Goal: Task Accomplishment & Management: Complete application form

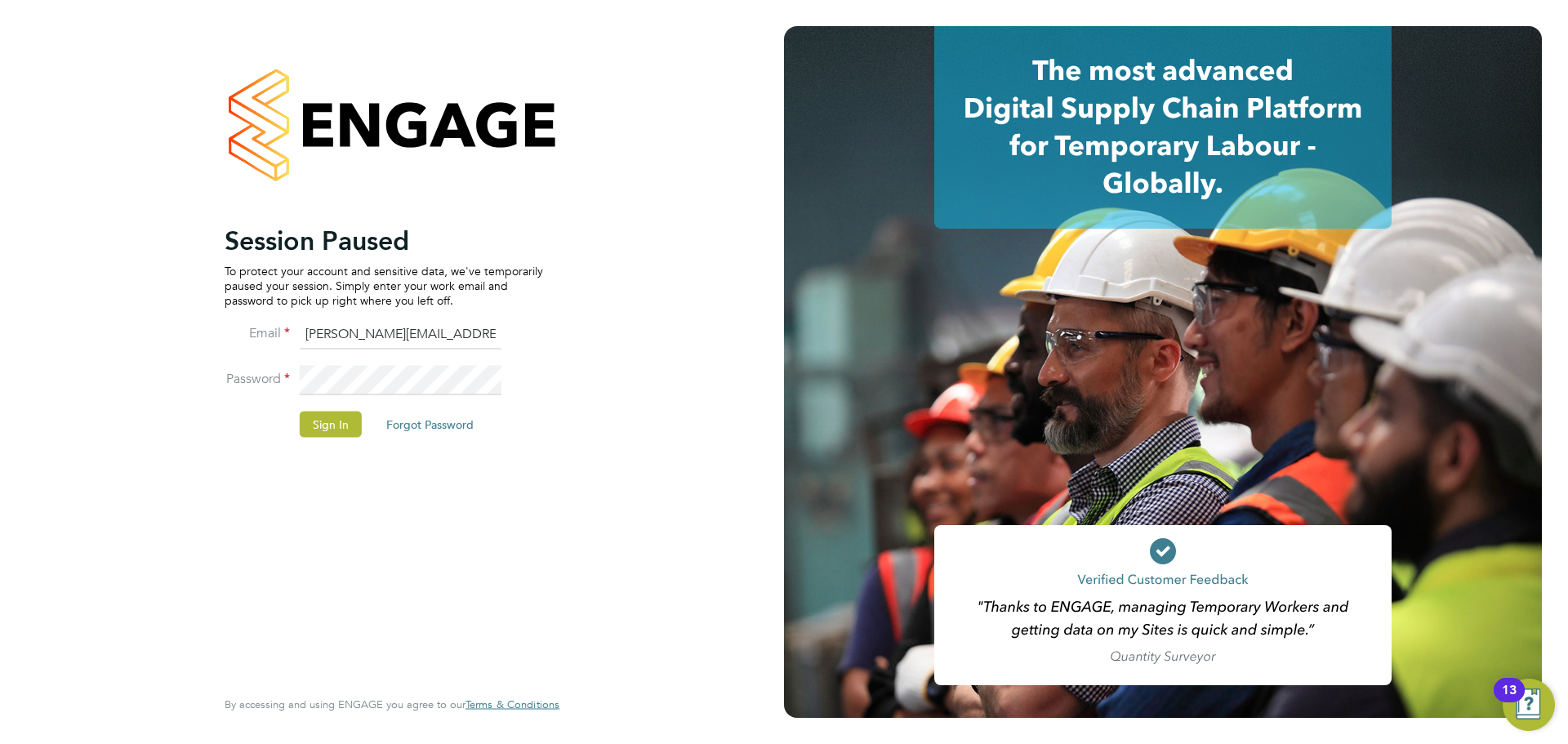
drag, startPoint x: 326, startPoint y: 414, endPoint x: 334, endPoint y: 407, distance: 10.6
click at [334, 407] on fieldset "Email sophia@xede.co.uk Password Sign In Forgot Password" at bounding box center [384, 387] width 319 height 134
click at [338, 441] on li "Sign In Forgot Password" at bounding box center [384, 432] width 319 height 43
click at [338, 438] on li "Sign In Forgot Password" at bounding box center [384, 432] width 319 height 43
click at [353, 416] on button "Sign In" at bounding box center [331, 423] width 62 height 27
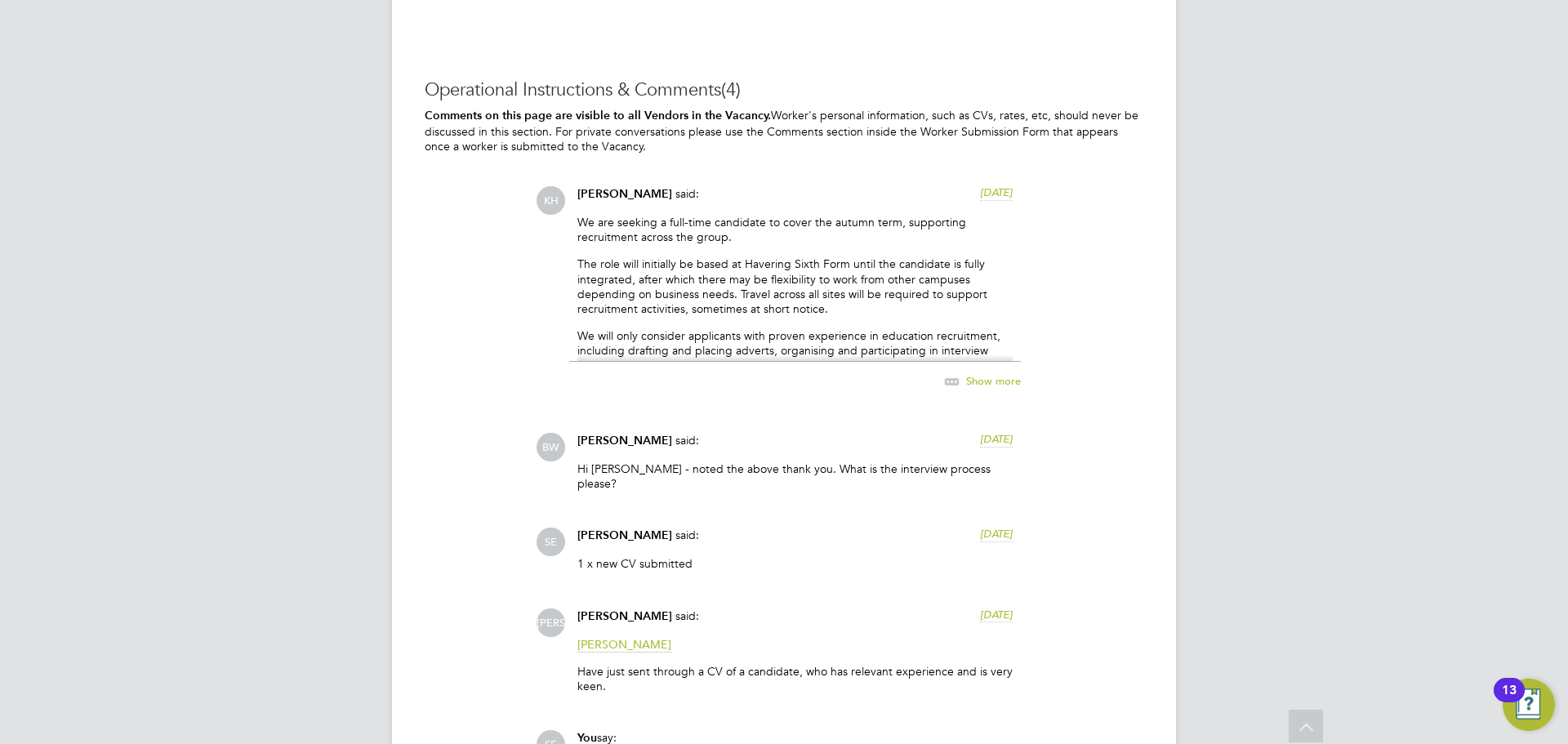
scroll to position [2913, 0]
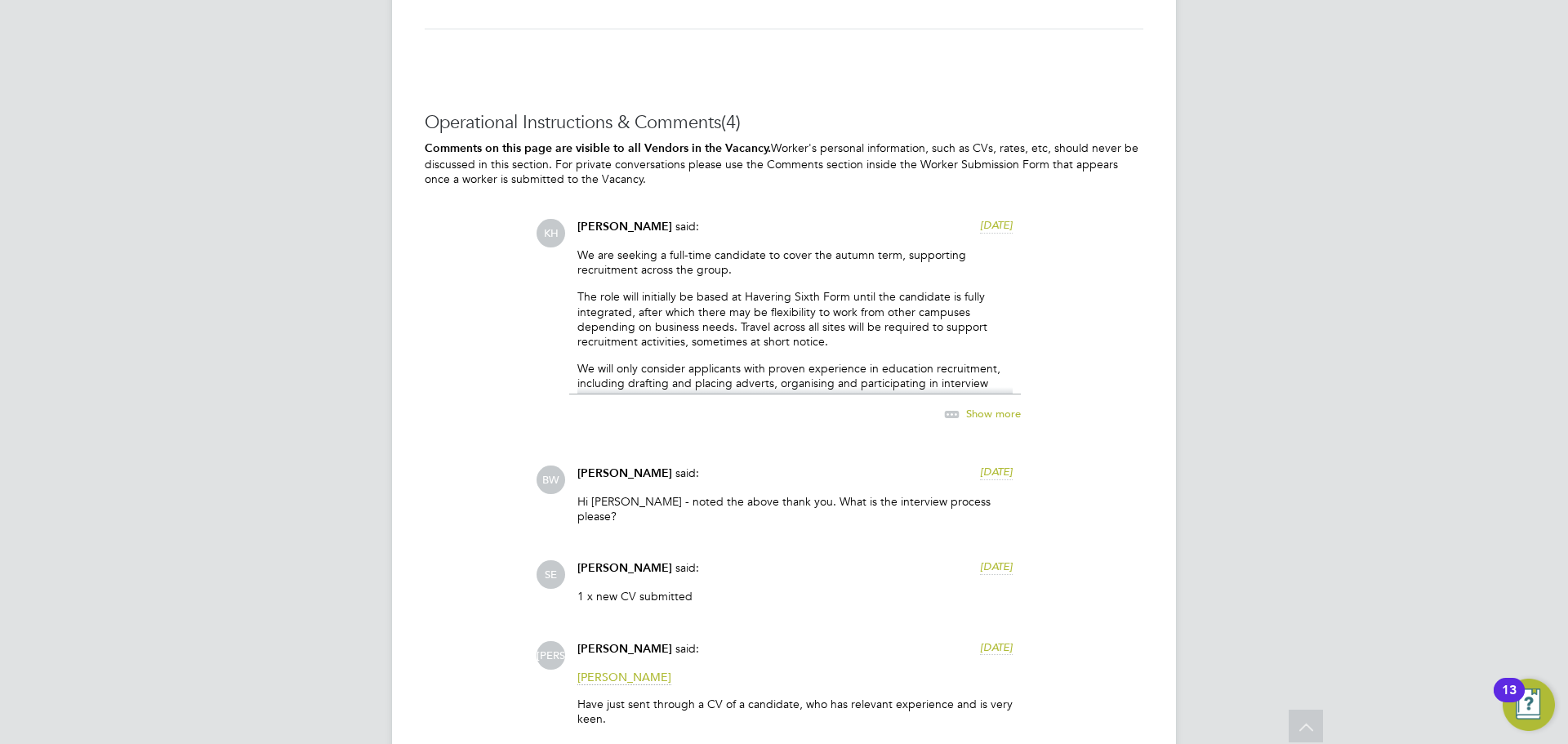
click at [952, 412] on icon at bounding box center [952, 415] width 21 height 21
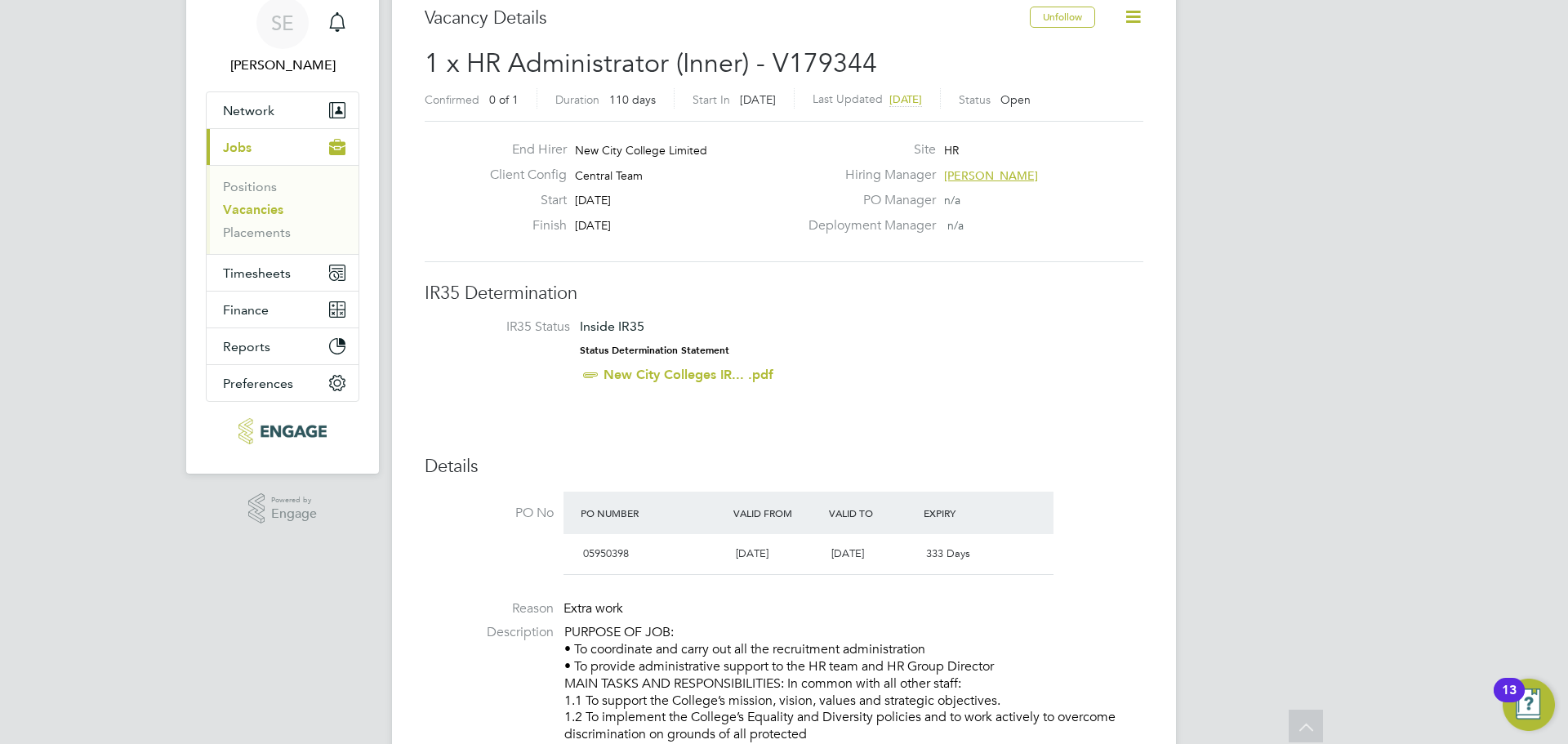
scroll to position [0, 0]
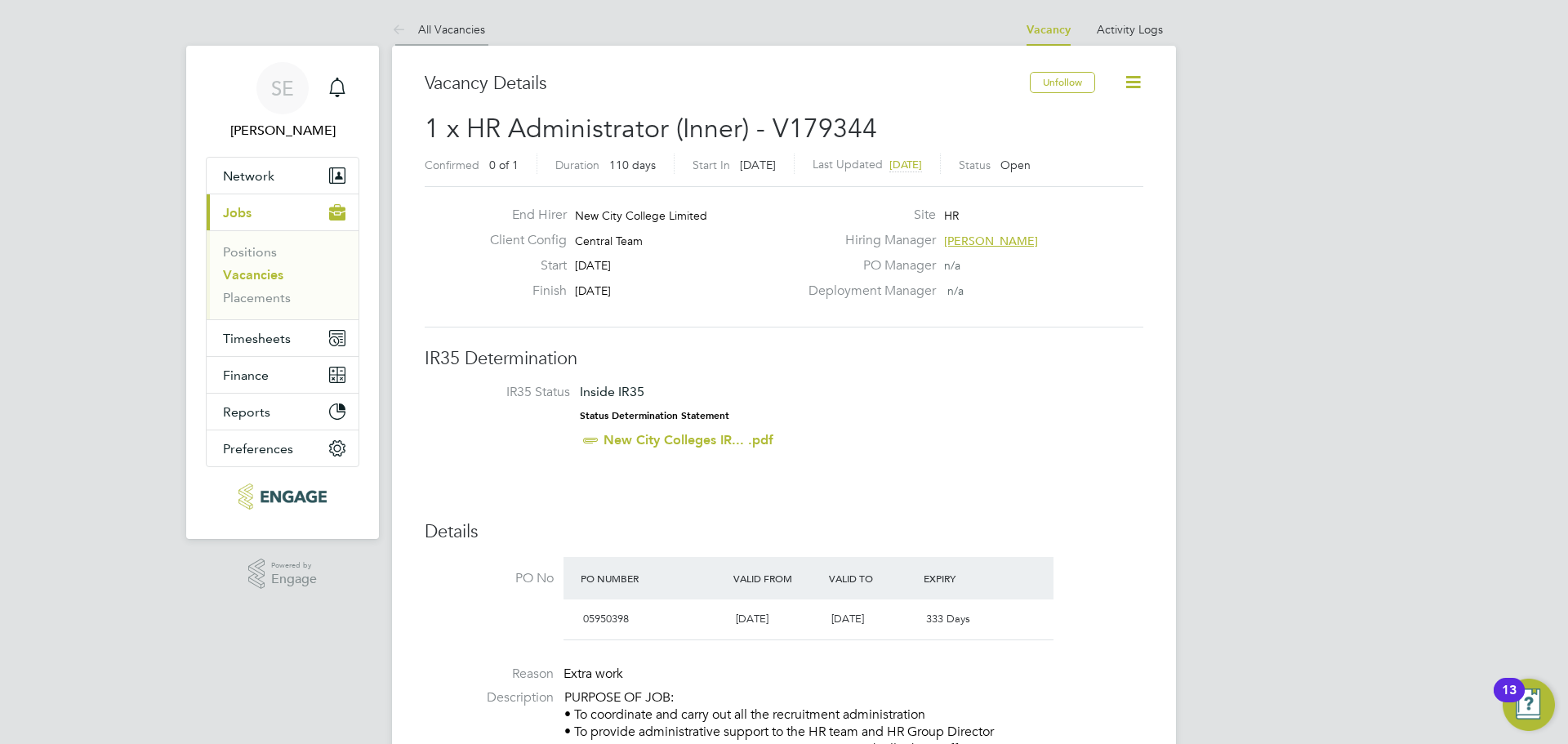
click at [464, 17] on li "All Vacancies" at bounding box center [439, 29] width 93 height 32
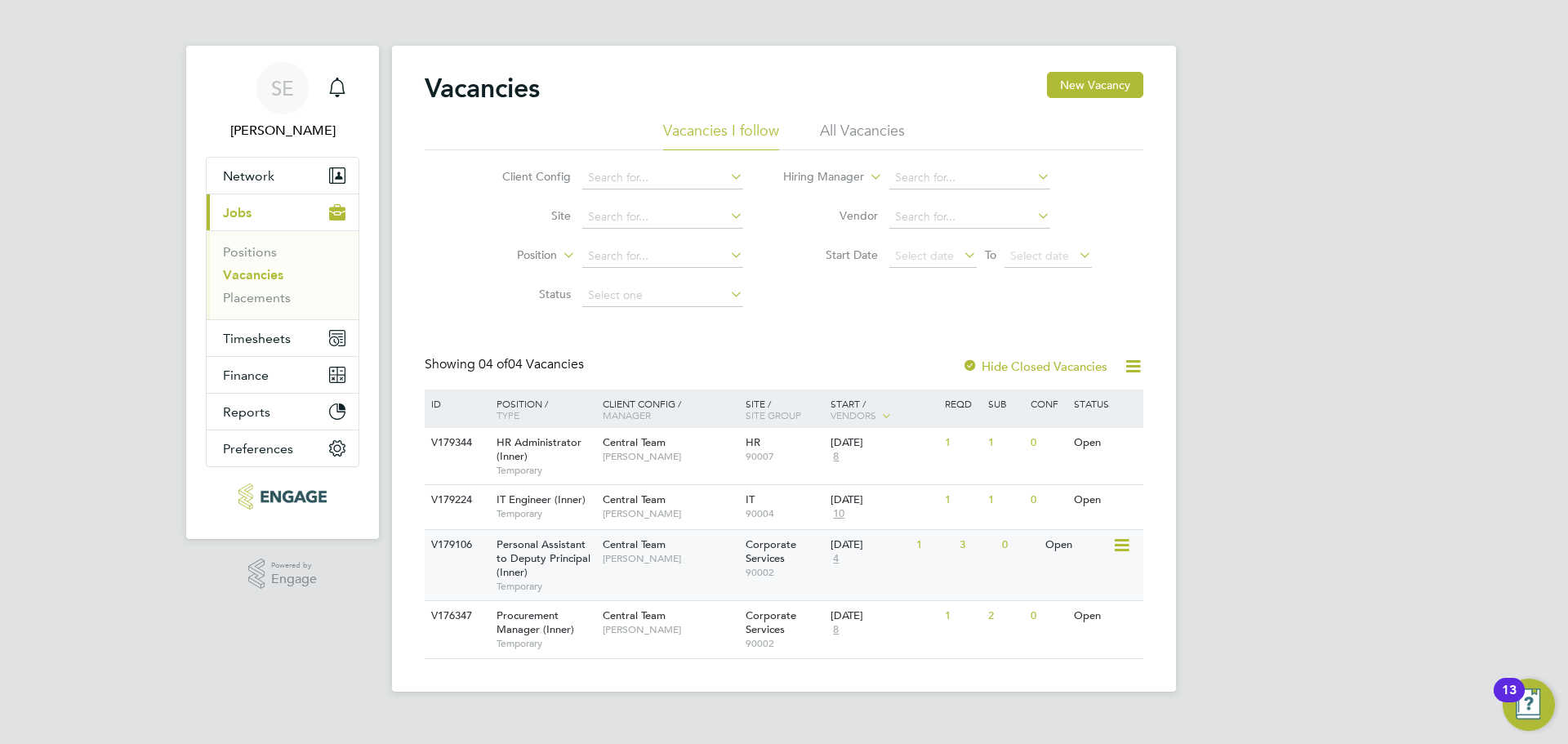
click at [615, 564] on span "[PERSON_NAME]" at bounding box center [670, 558] width 135 height 13
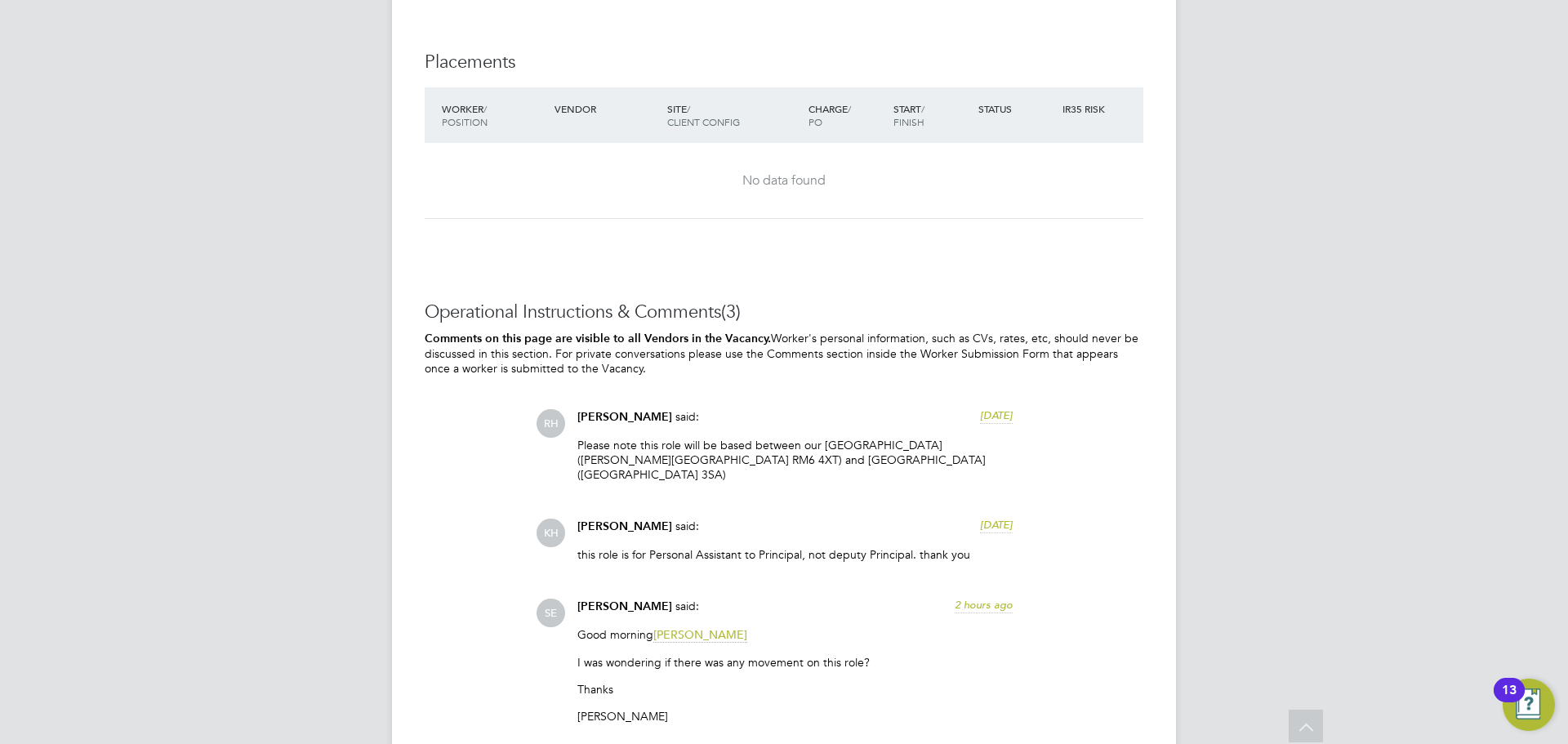
scroll to position [2614, 0]
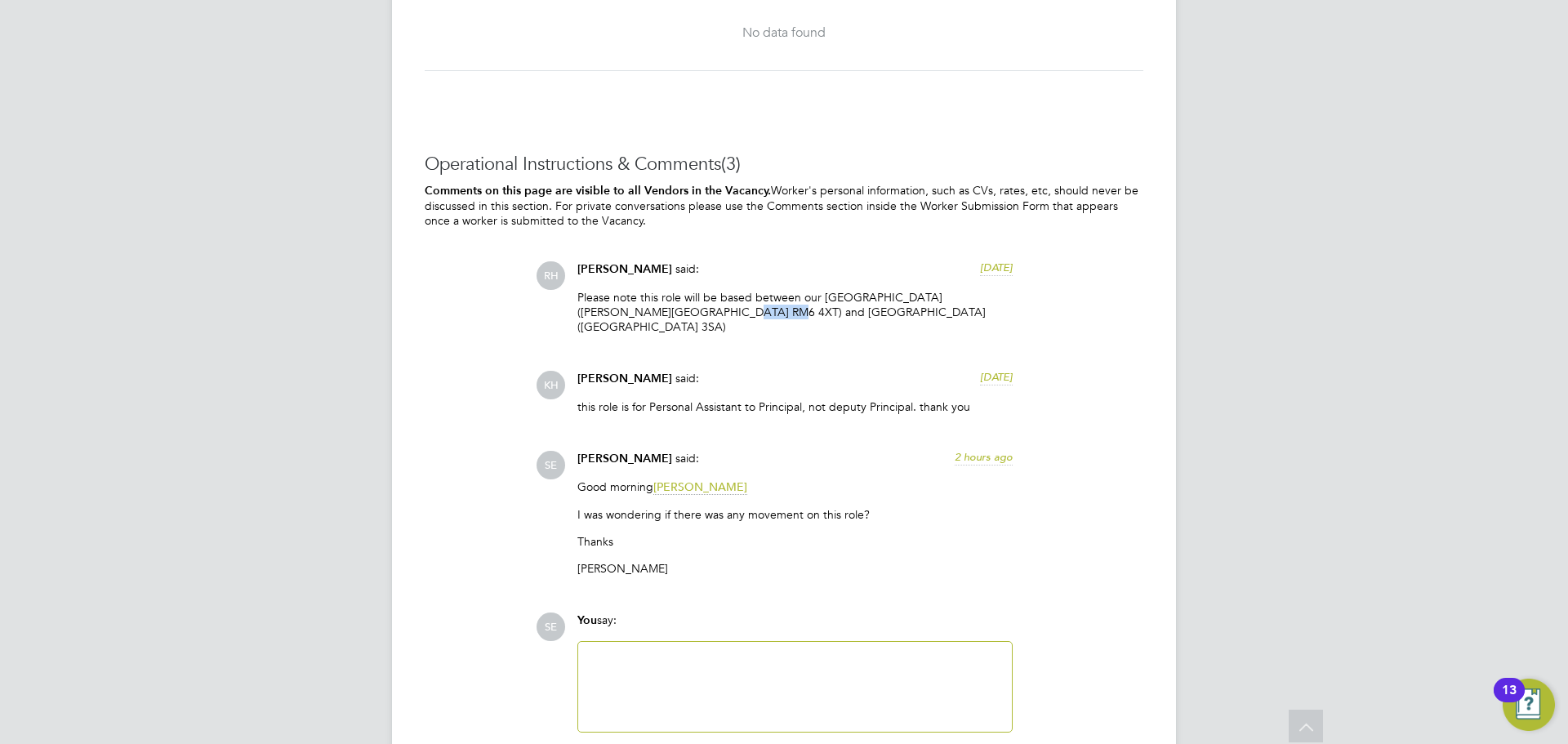
drag, startPoint x: 645, startPoint y: 291, endPoint x: 688, endPoint y: 290, distance: 43.0
click at [688, 290] on p "Please note this role will be based between our [GEOGRAPHIC_DATA] ([PERSON_NAME…" at bounding box center [794, 312] width 435 height 45
copy p "RM6 4XT"
